Goal: Task Accomplishment & Management: Manage account settings

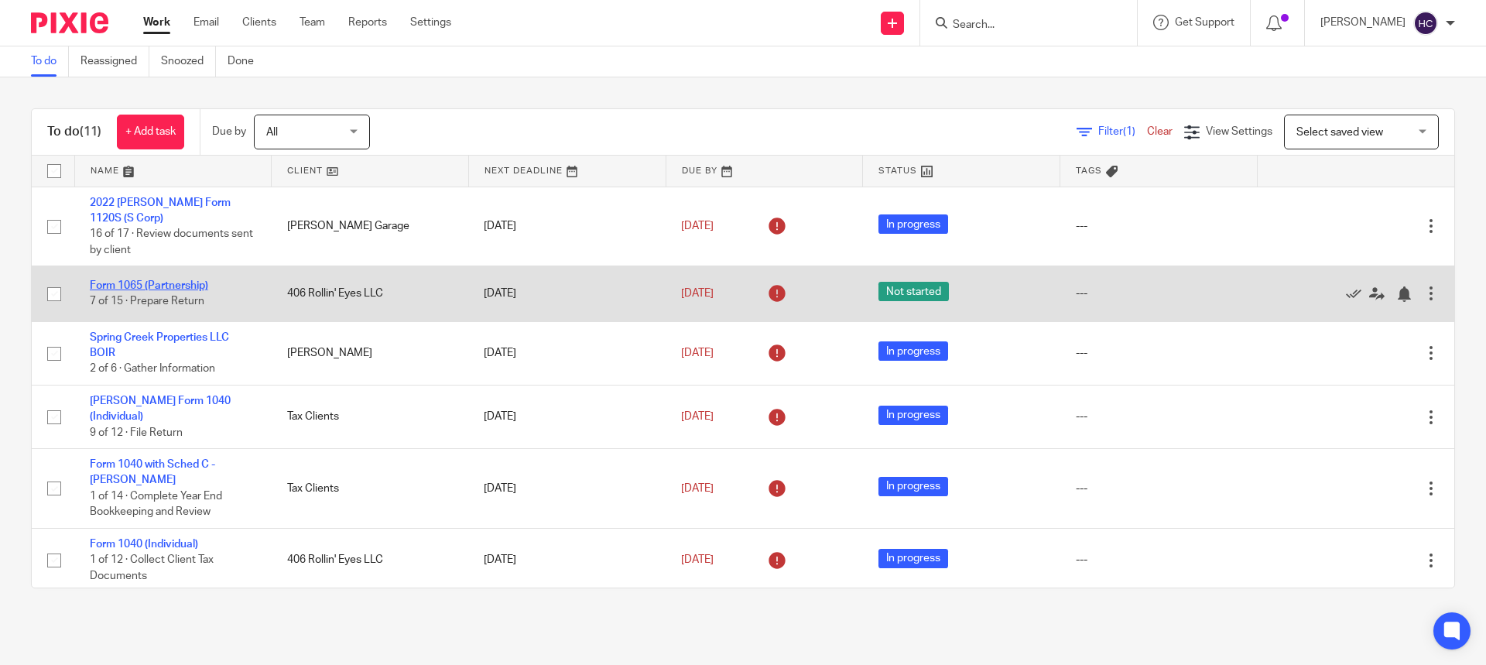
click at [122, 286] on link "Form 1065 (Partnership)" at bounding box center [149, 285] width 118 height 11
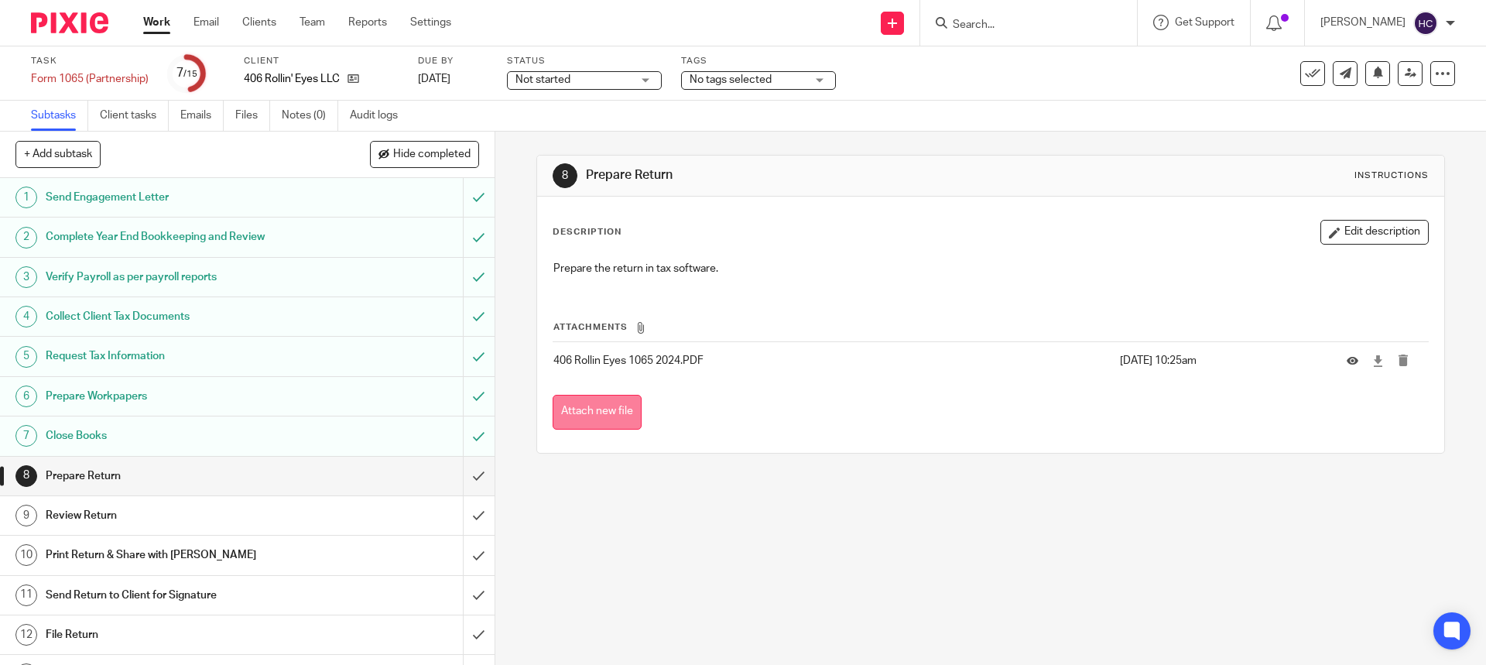
click at [591, 406] on button "Attach new file" at bounding box center [597, 412] width 89 height 35
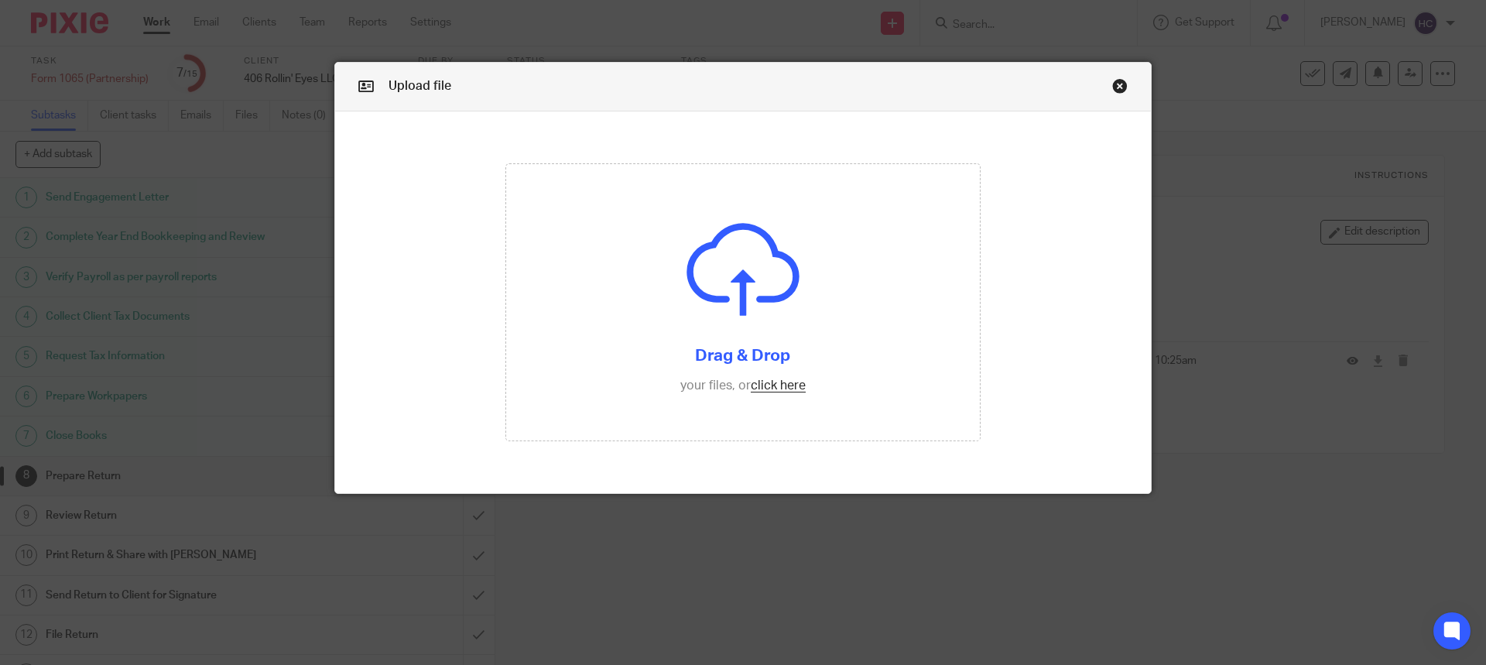
click at [591, 406] on input "file" at bounding box center [743, 302] width 475 height 277
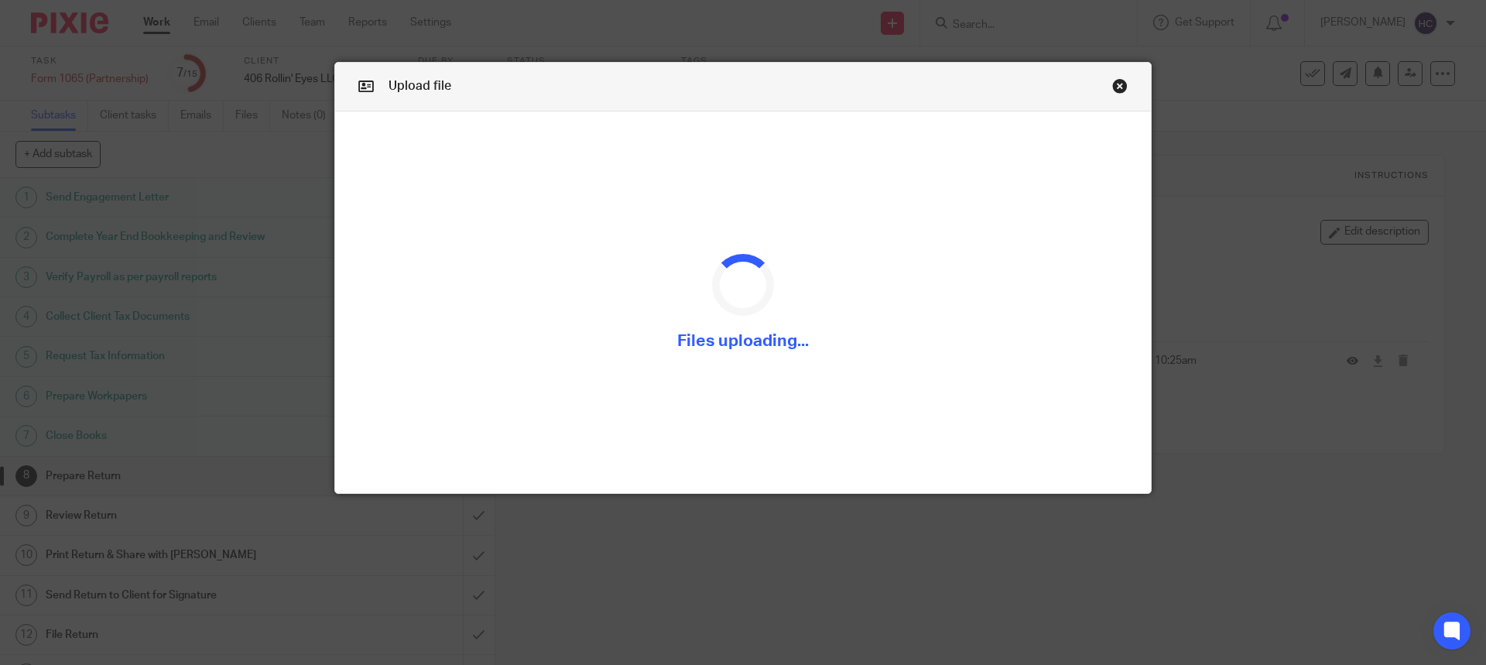
click at [232, 11] on div "Upload file Drag & Drop your files, or click here Files uploading..." at bounding box center [743, 332] width 1486 height 665
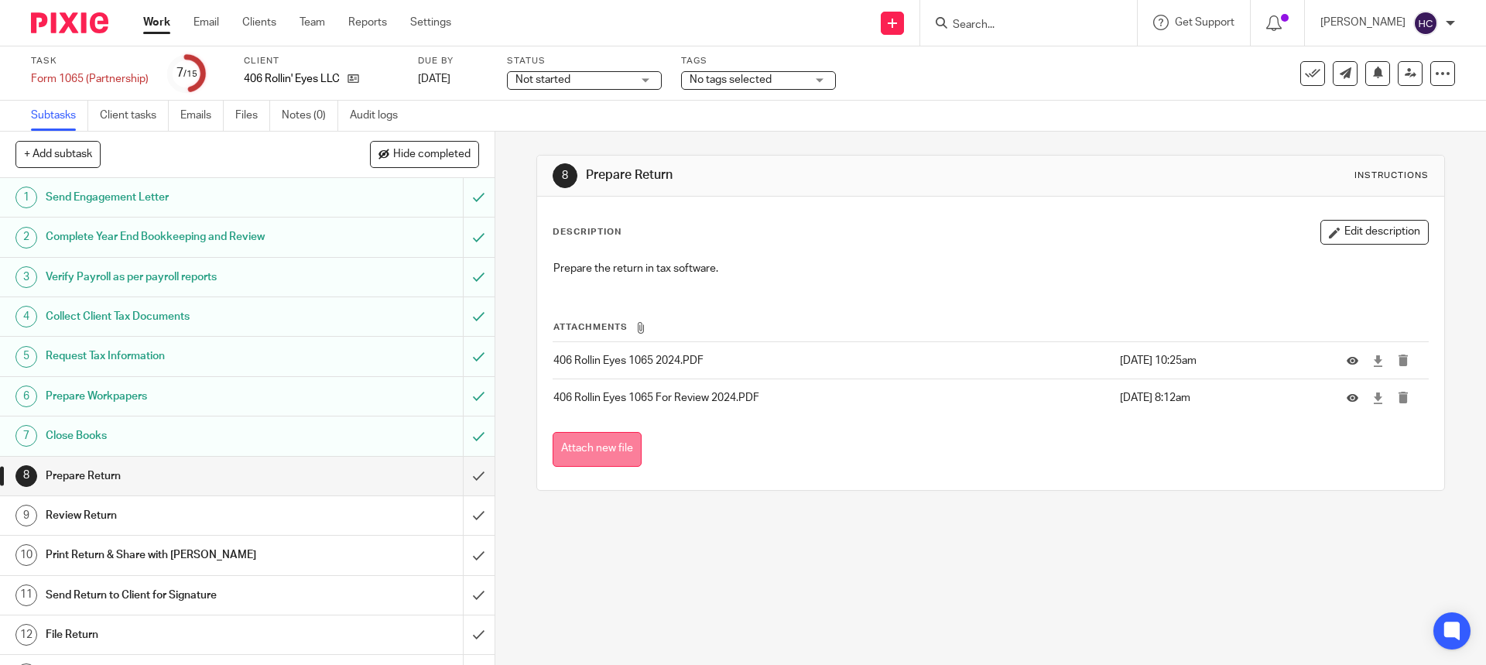
click at [605, 451] on button "Attach new file" at bounding box center [597, 449] width 89 height 35
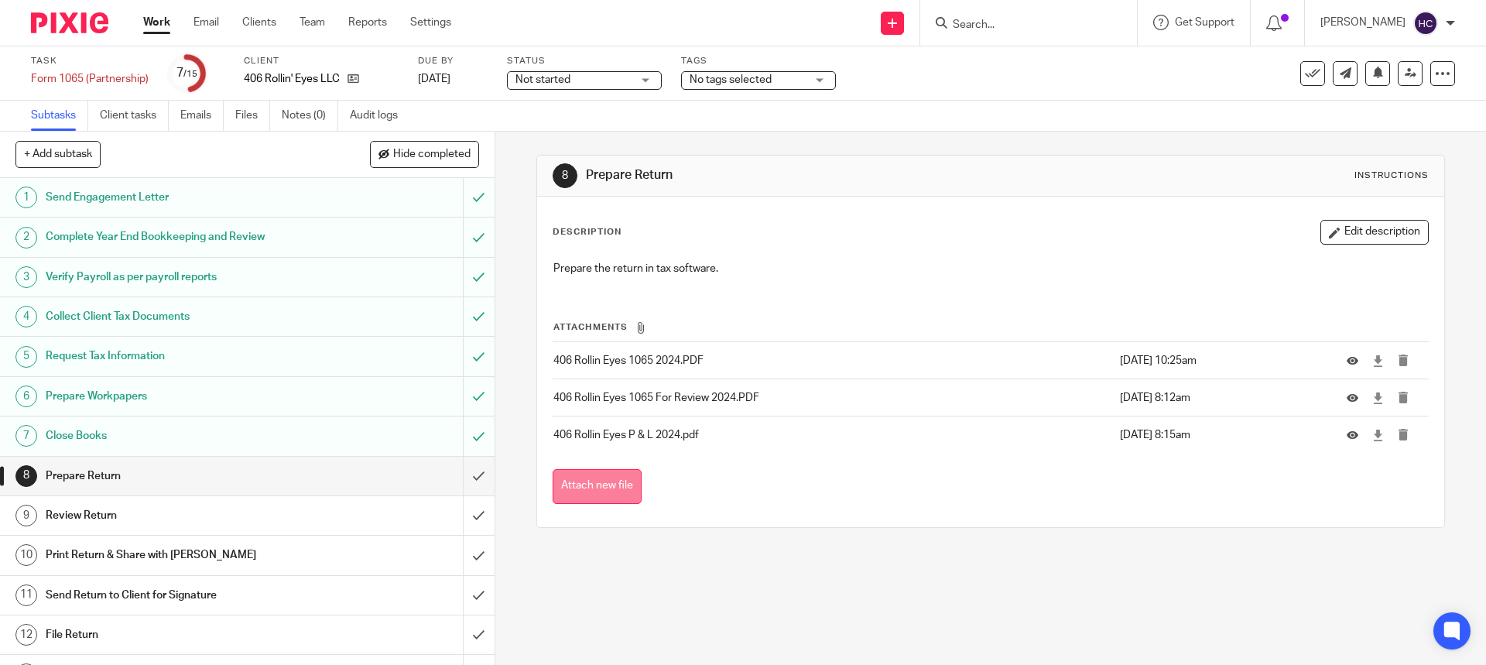
click at [624, 490] on button "Attach new file" at bounding box center [597, 486] width 89 height 35
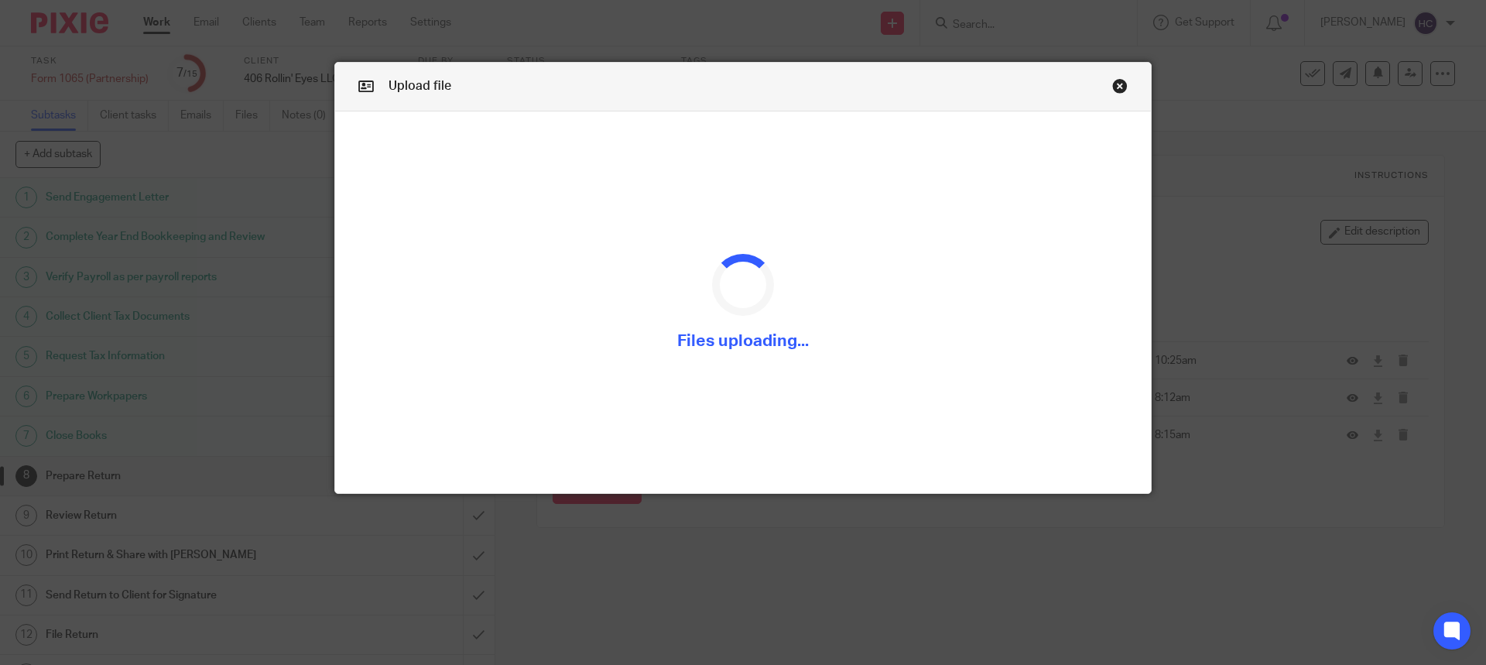
drag, startPoint x: 638, startPoint y: 314, endPoint x: 670, endPoint y: 314, distance: 31.7
click at [670, 314] on div at bounding box center [743, 302] width 476 height 190
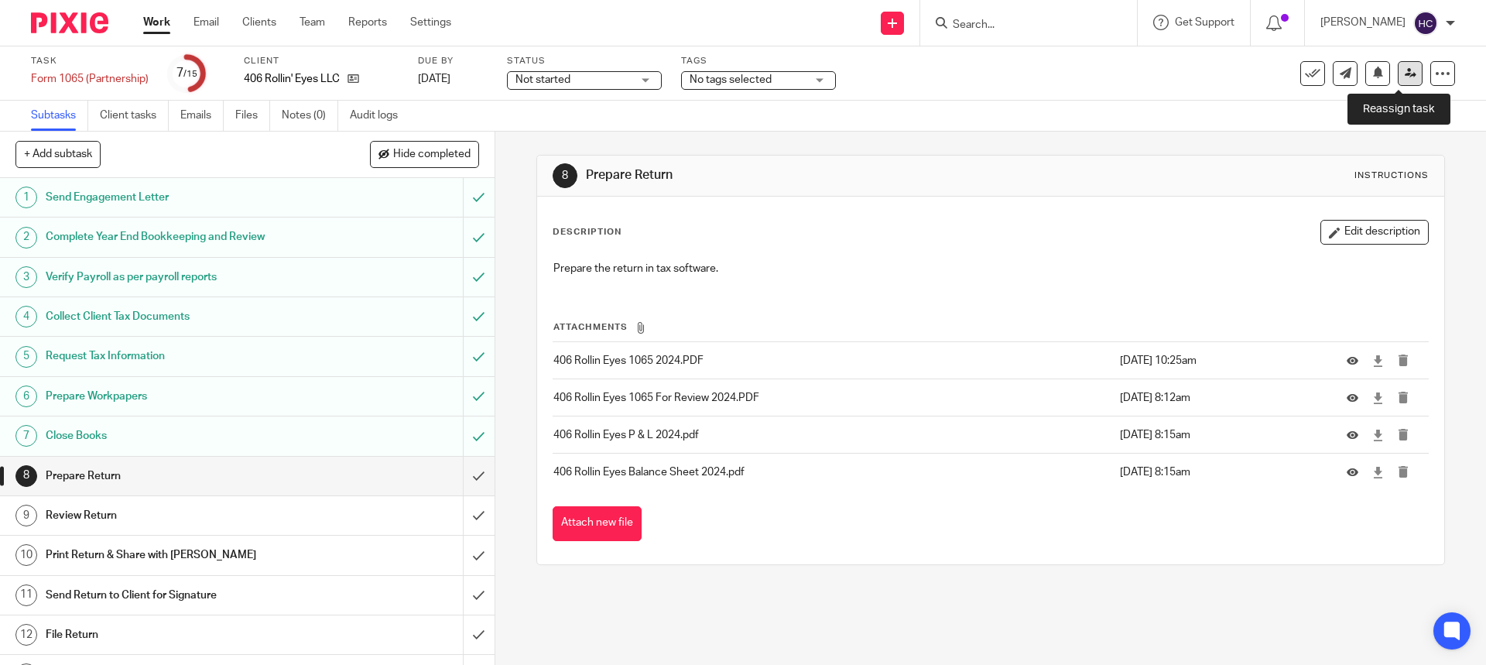
click at [1405, 73] on icon at bounding box center [1411, 73] width 12 height 12
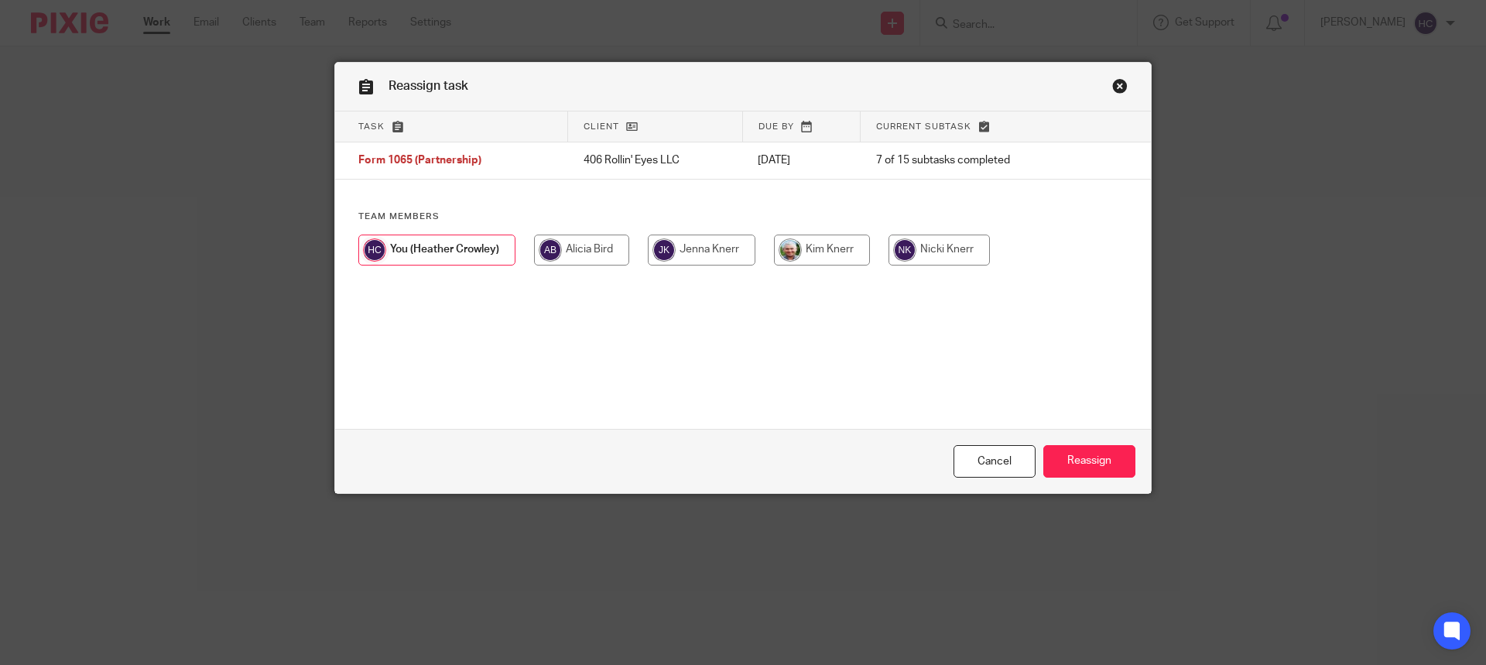
click at [816, 250] on input "radio" at bounding box center [822, 250] width 96 height 31
radio input "true"
click at [816, 250] on input "radio" at bounding box center [821, 250] width 96 height 31
click at [1069, 454] on input "Reassign" at bounding box center [1089, 461] width 92 height 33
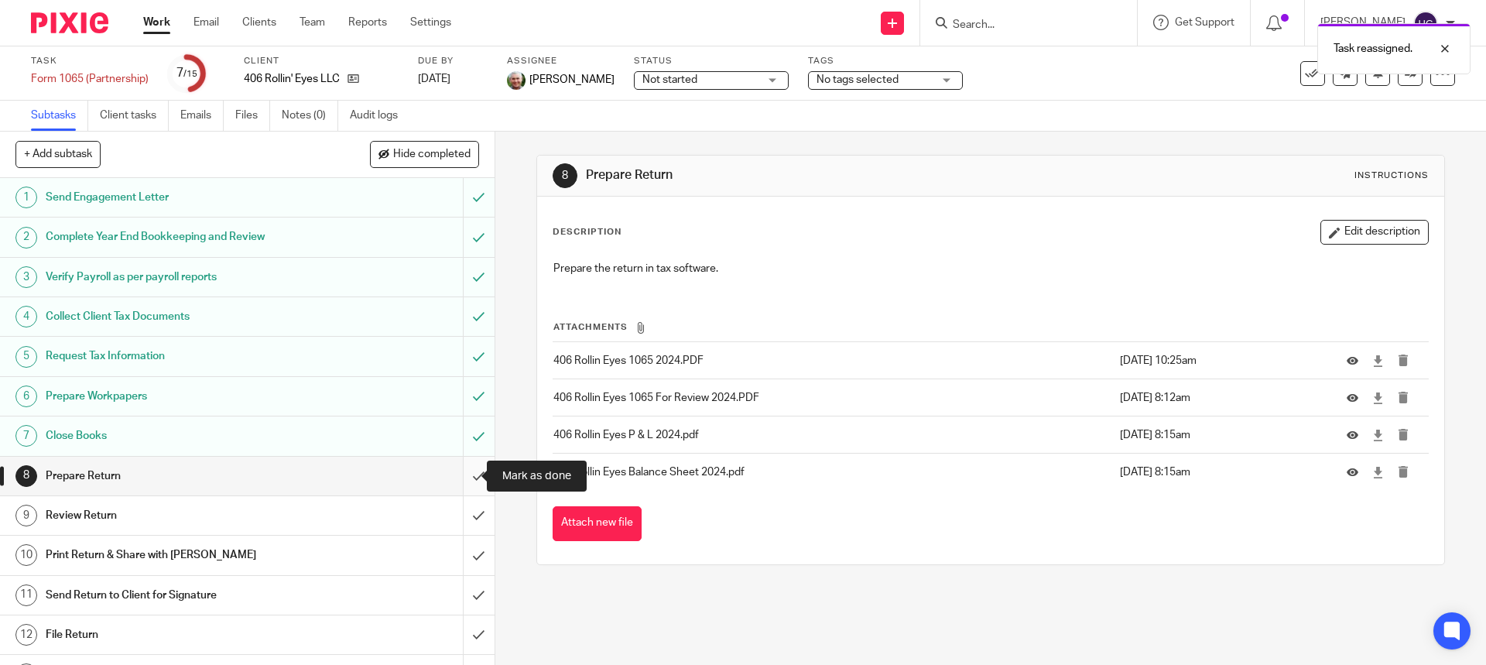
click at [460, 477] on input "submit" at bounding box center [247, 476] width 495 height 39
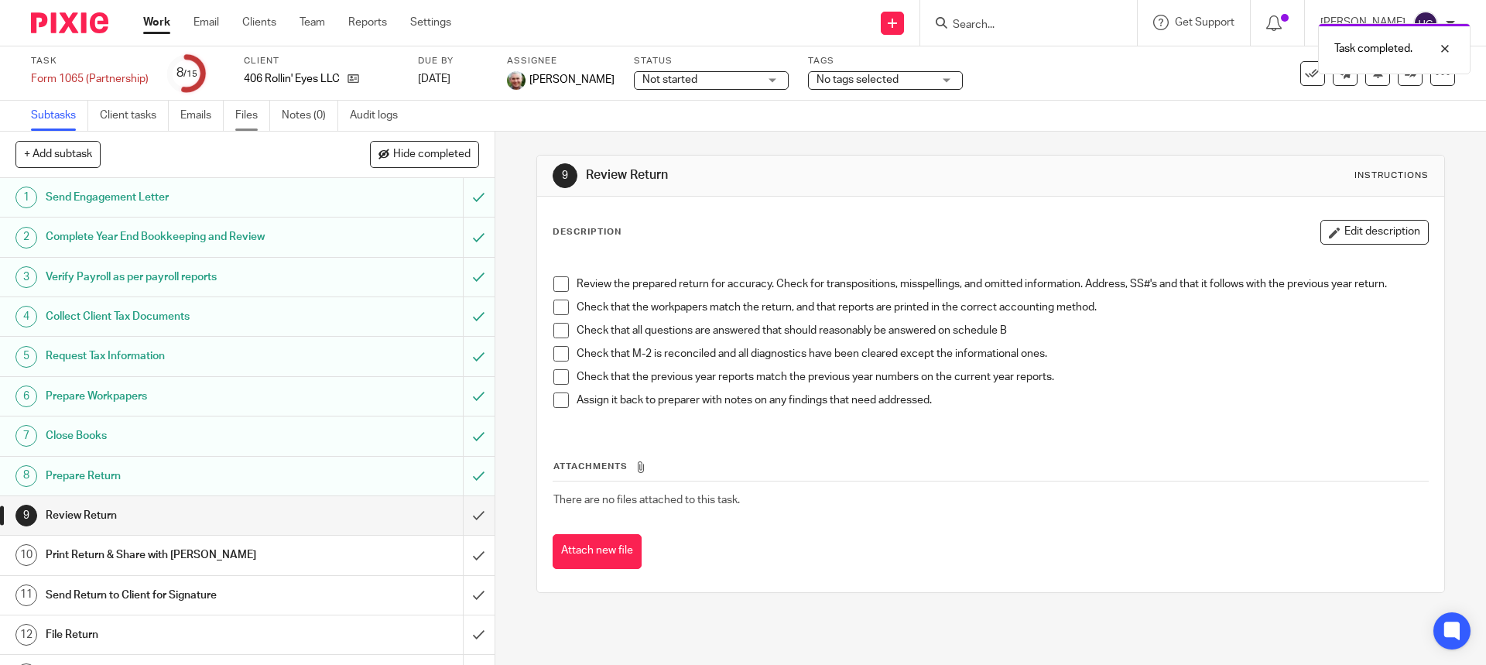
click at [242, 108] on link "Files" at bounding box center [252, 116] width 35 height 30
